Goal: Task Accomplishment & Management: Use online tool/utility

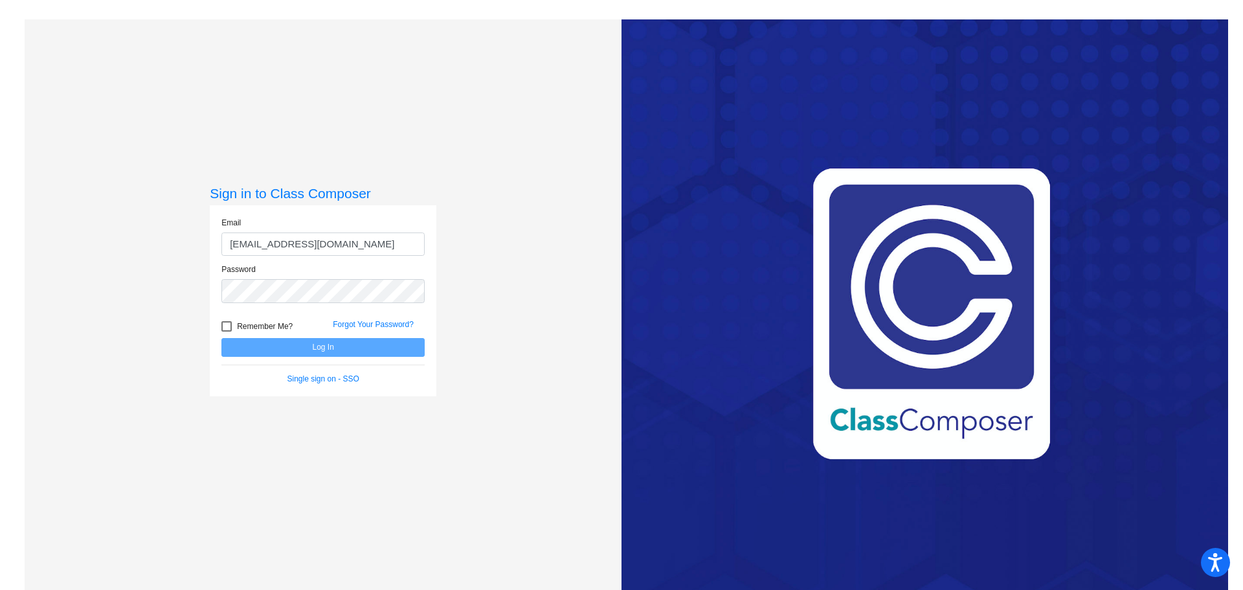
type input "[EMAIL_ADDRESS][DOMAIN_NAME]"
click at [221, 338] on button "Log In" at bounding box center [322, 347] width 203 height 19
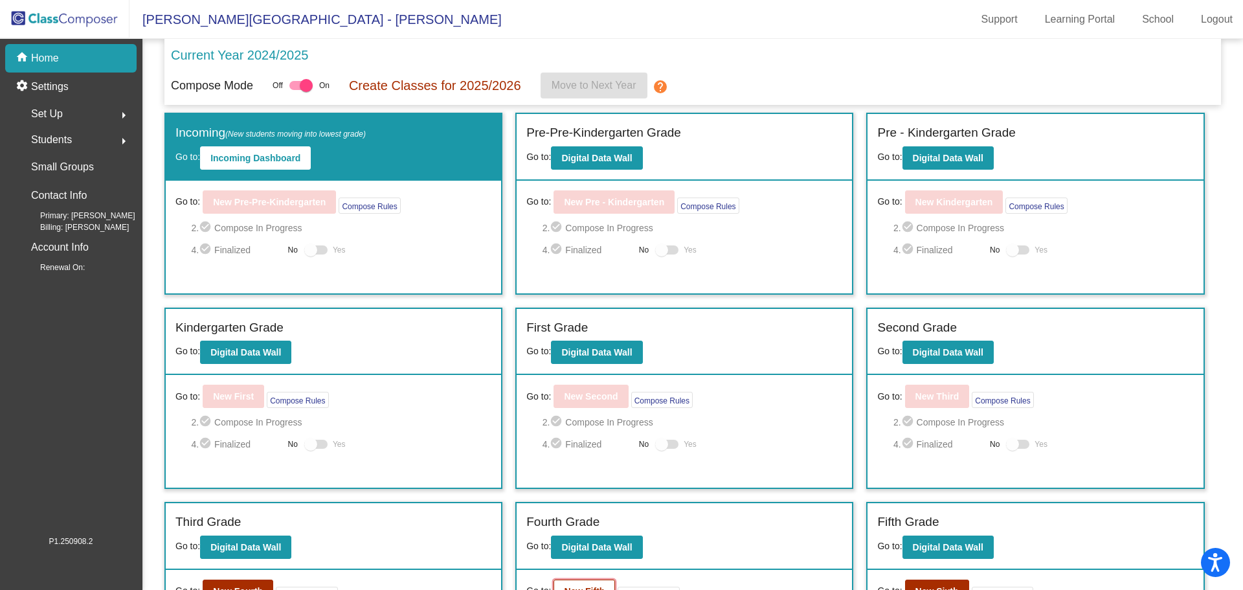
click at [583, 585] on button "New Fifth" at bounding box center [585, 590] width 62 height 23
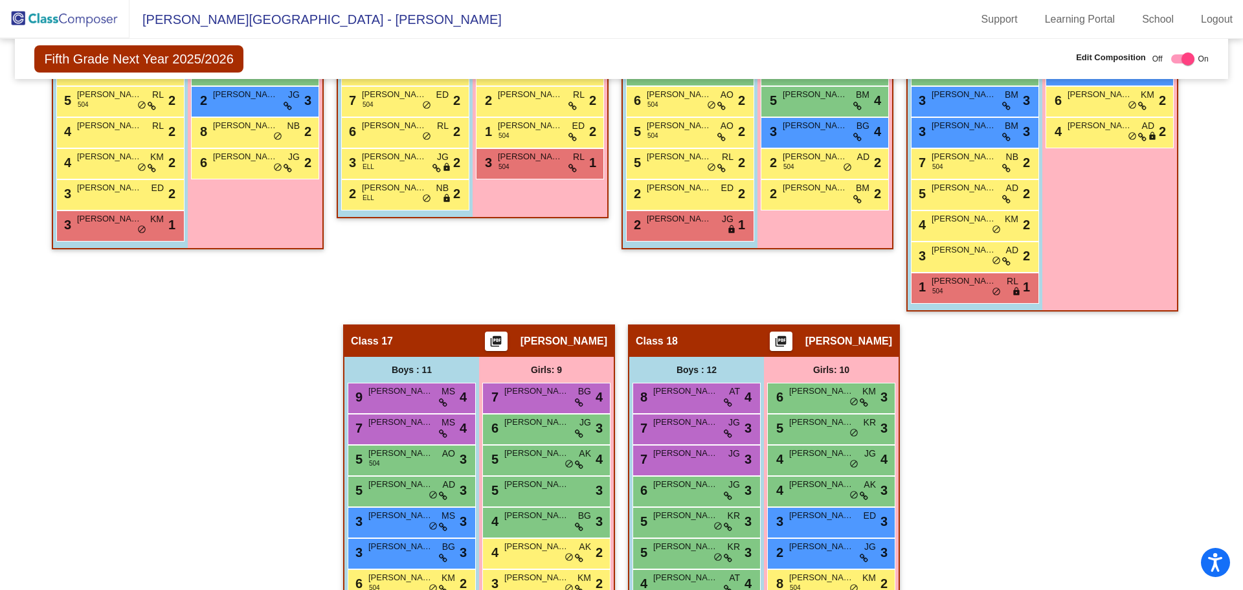
scroll to position [2335, 0]
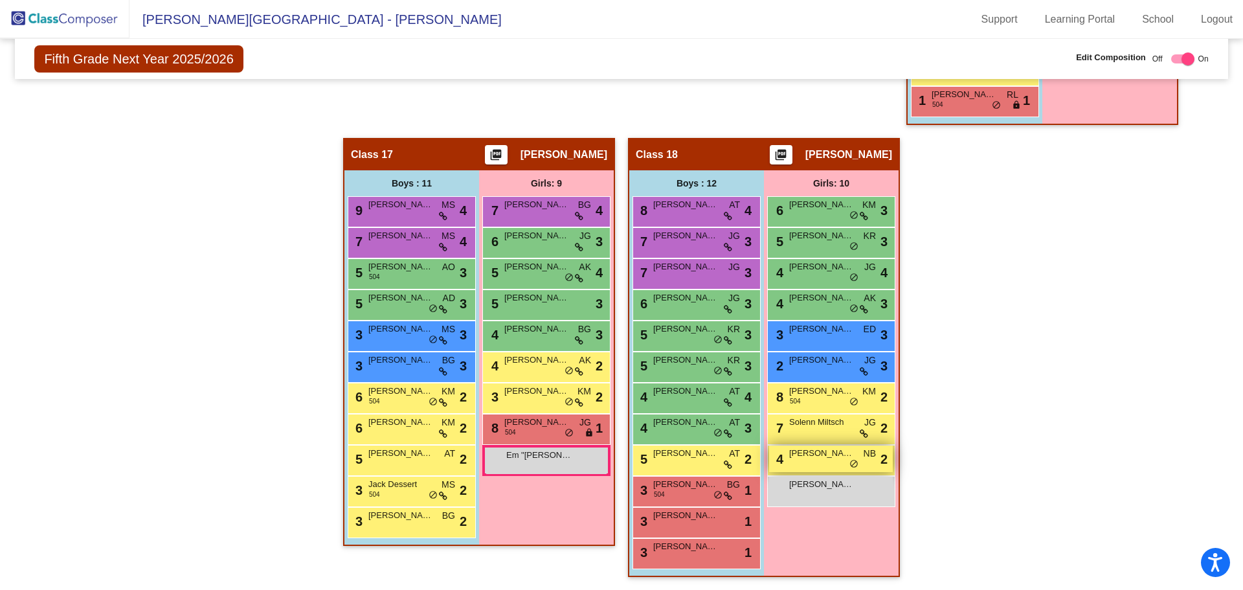
click at [822, 460] on div "4 [PERSON_NAME] lock do_not_disturb_alt 2" at bounding box center [831, 458] width 124 height 27
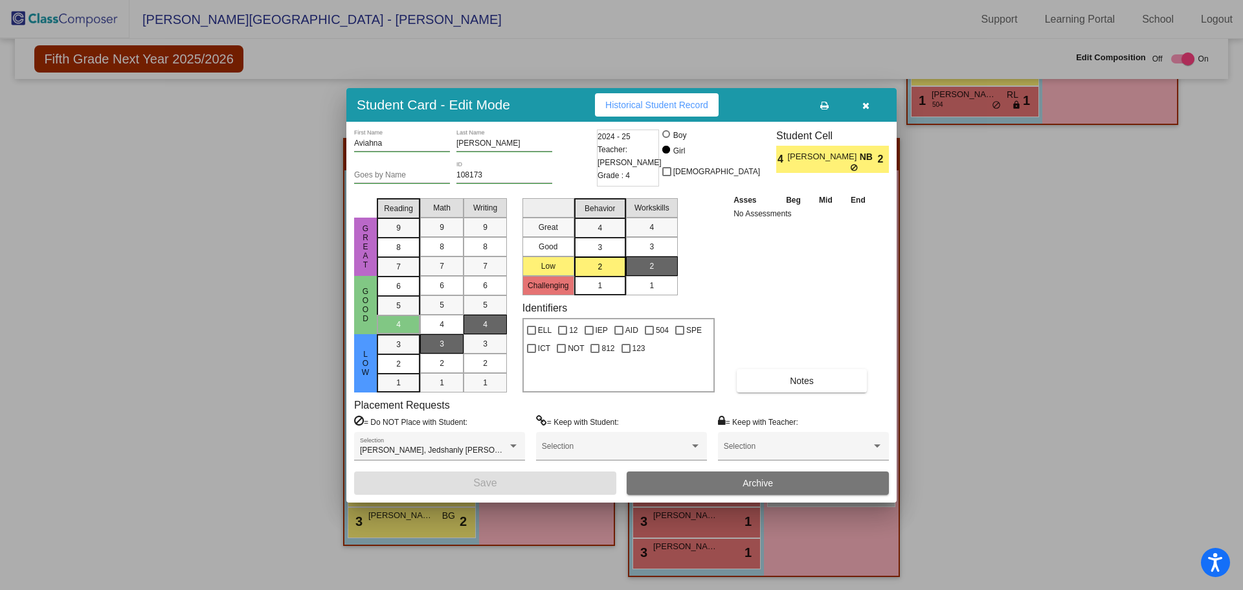
click at [866, 101] on icon "button" at bounding box center [865, 105] width 7 height 9
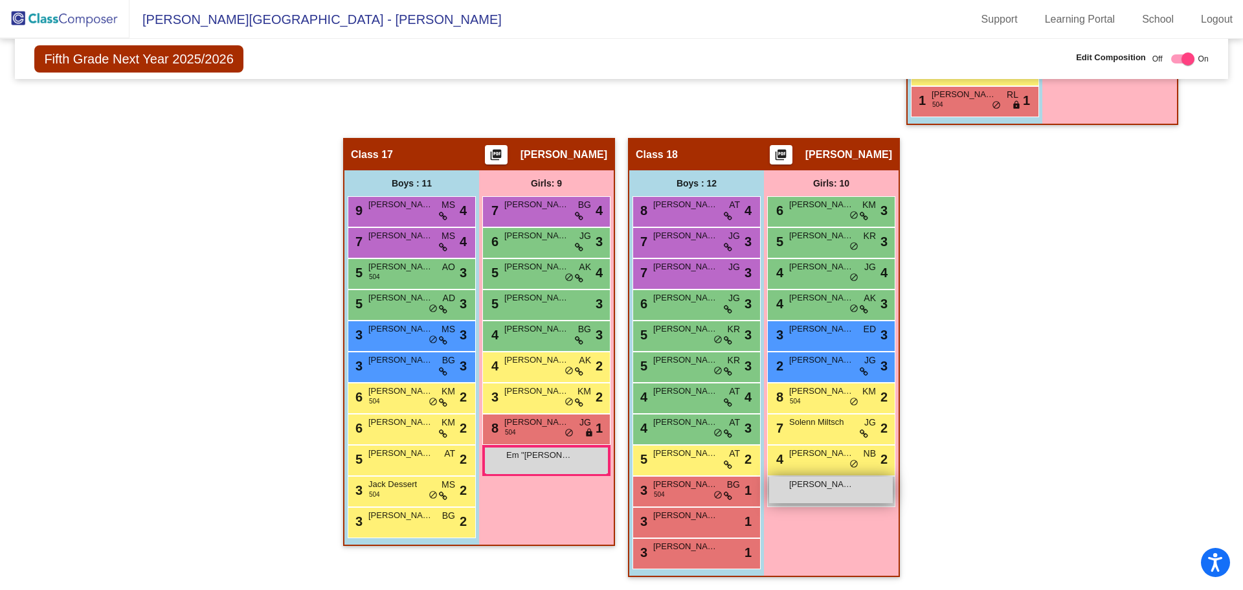
click at [814, 489] on span "[PERSON_NAME]" at bounding box center [821, 484] width 65 height 13
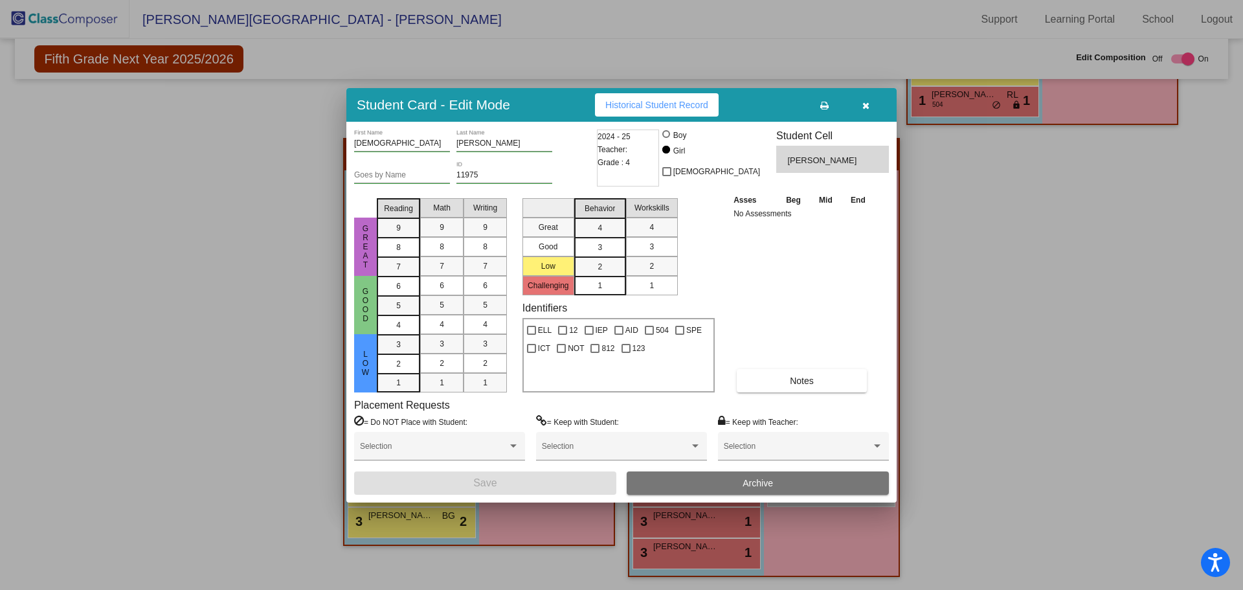
click at [865, 104] on icon "button" at bounding box center [865, 105] width 7 height 9
